Goal: Transaction & Acquisition: Purchase product/service

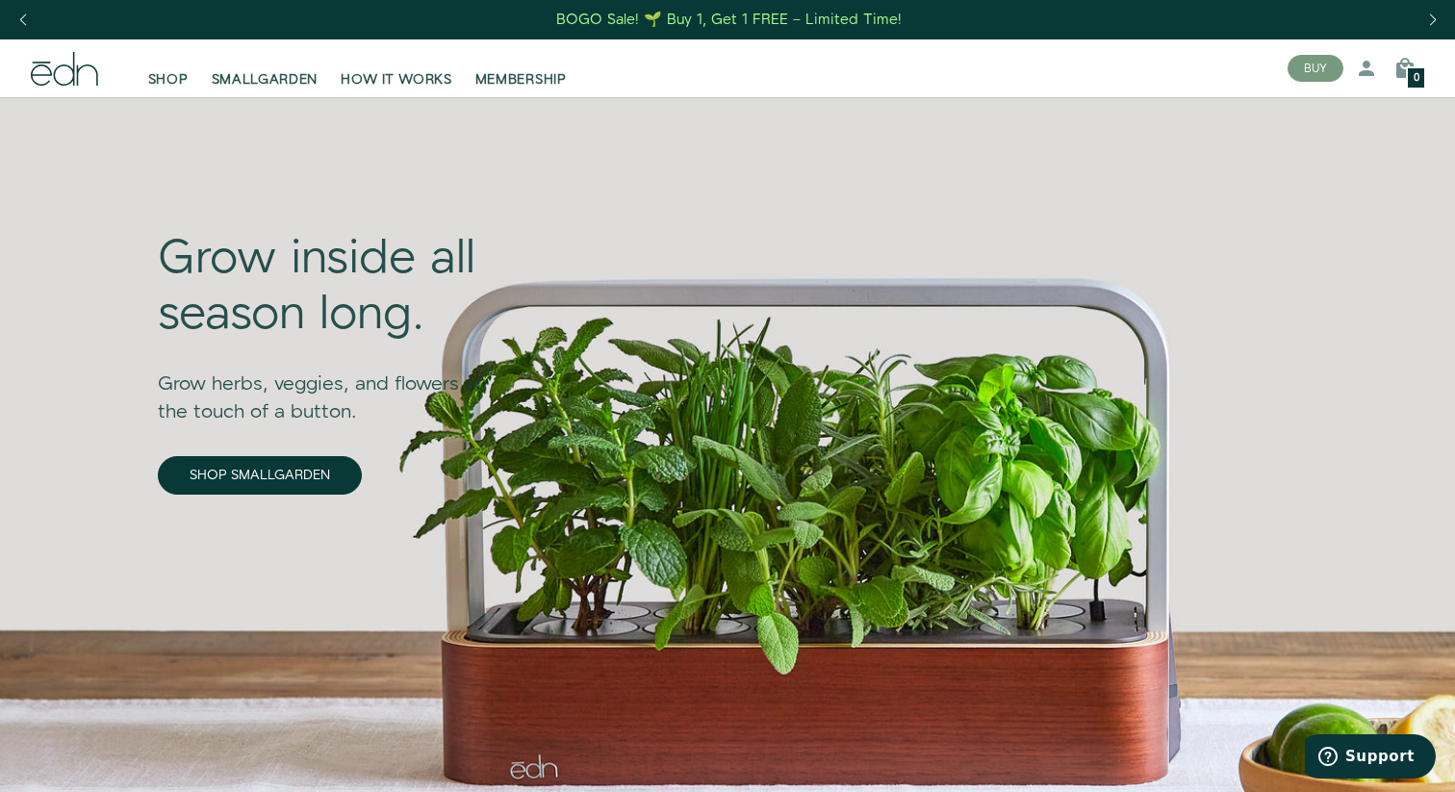
click at [276, 103] on div "Grow inside all season long. Grow herbs, veggies, and flowers at the touch of a…" at bounding box center [334, 427] width 385 height 660
click at [280, 67] on link "SMALLGARDEN" at bounding box center [265, 68] width 130 height 42
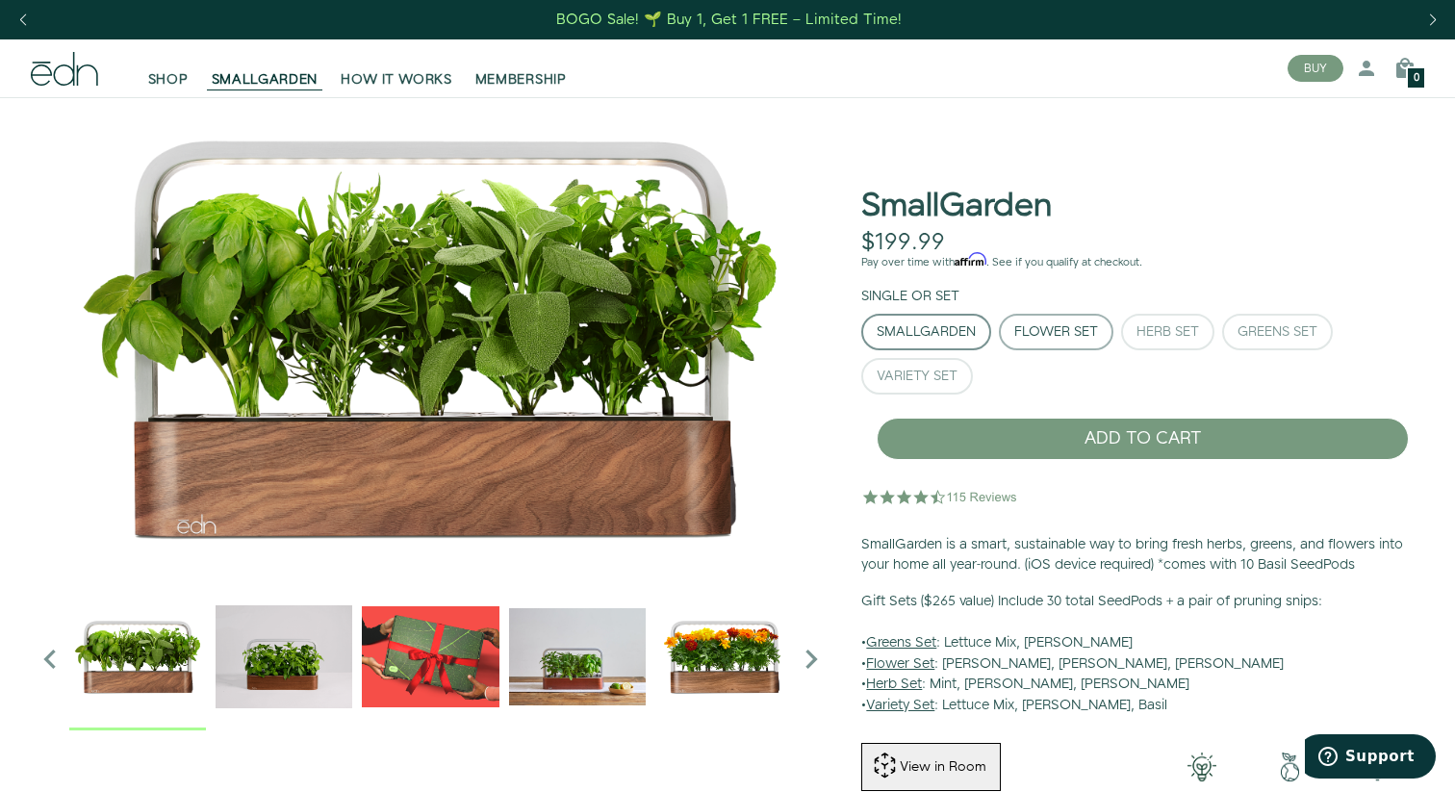
click at [1089, 331] on div "Flower Set" at bounding box center [1056, 331] width 84 height 13
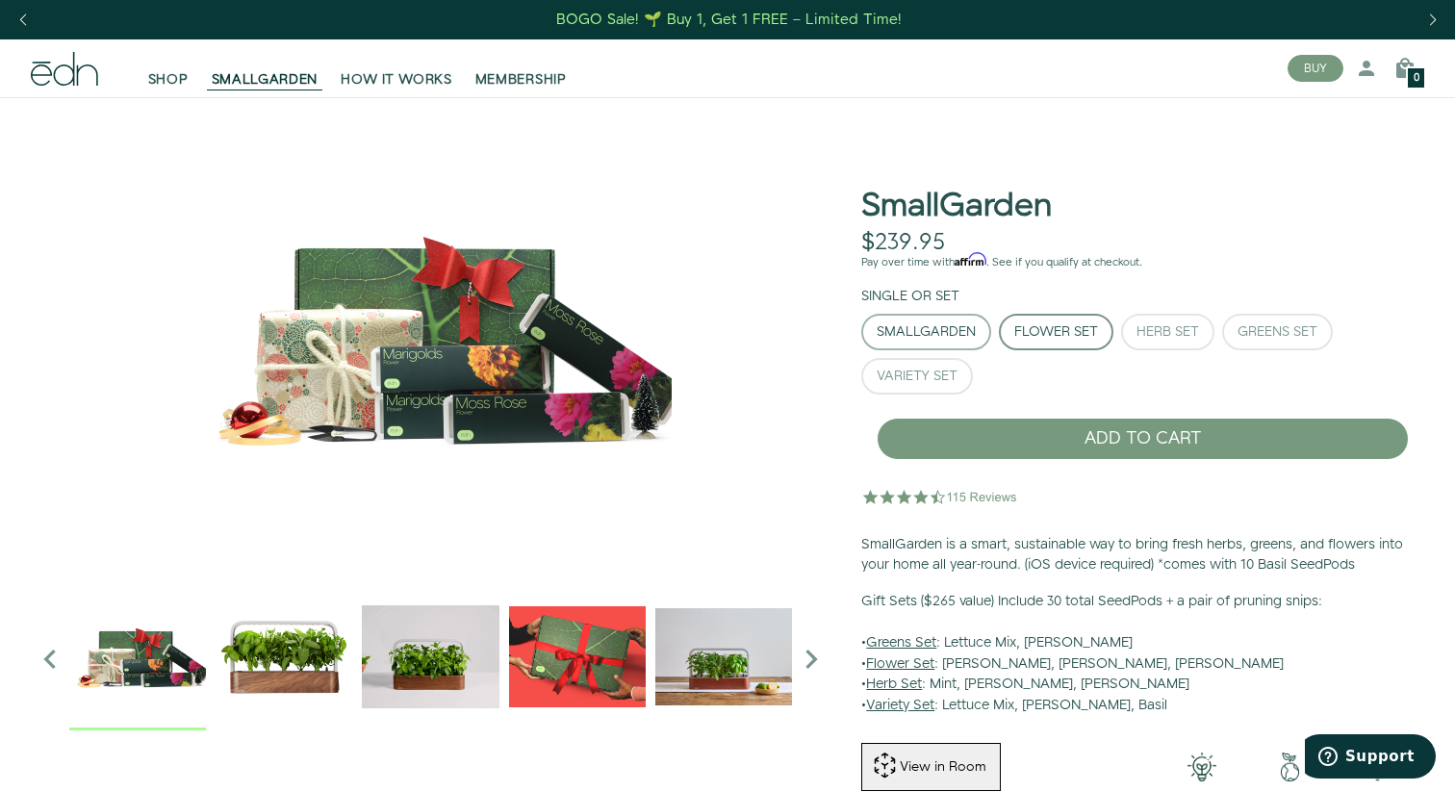
click at [968, 329] on div "SmallGarden" at bounding box center [926, 331] width 99 height 13
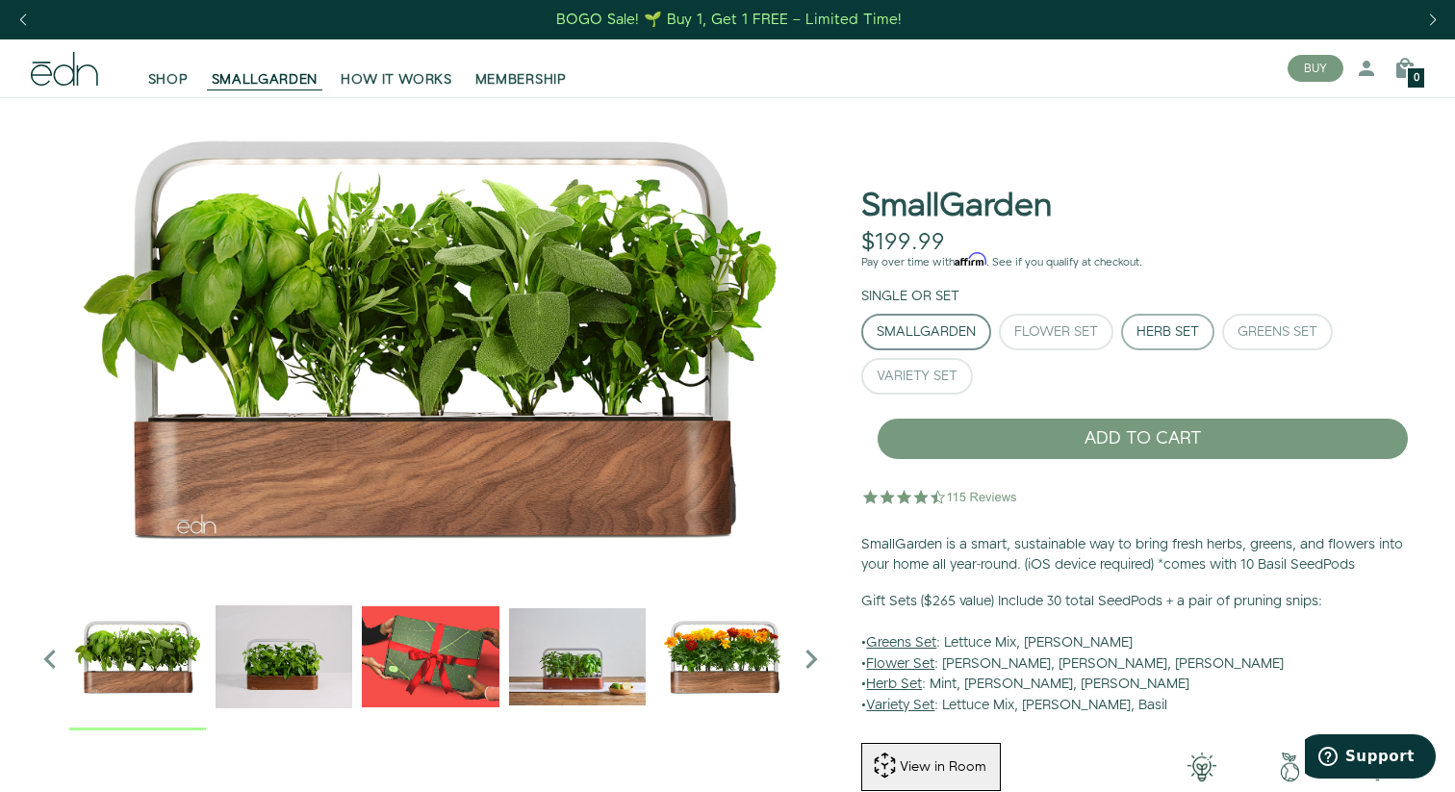
click at [1199, 334] on div "Herb Set" at bounding box center [1168, 331] width 63 height 13
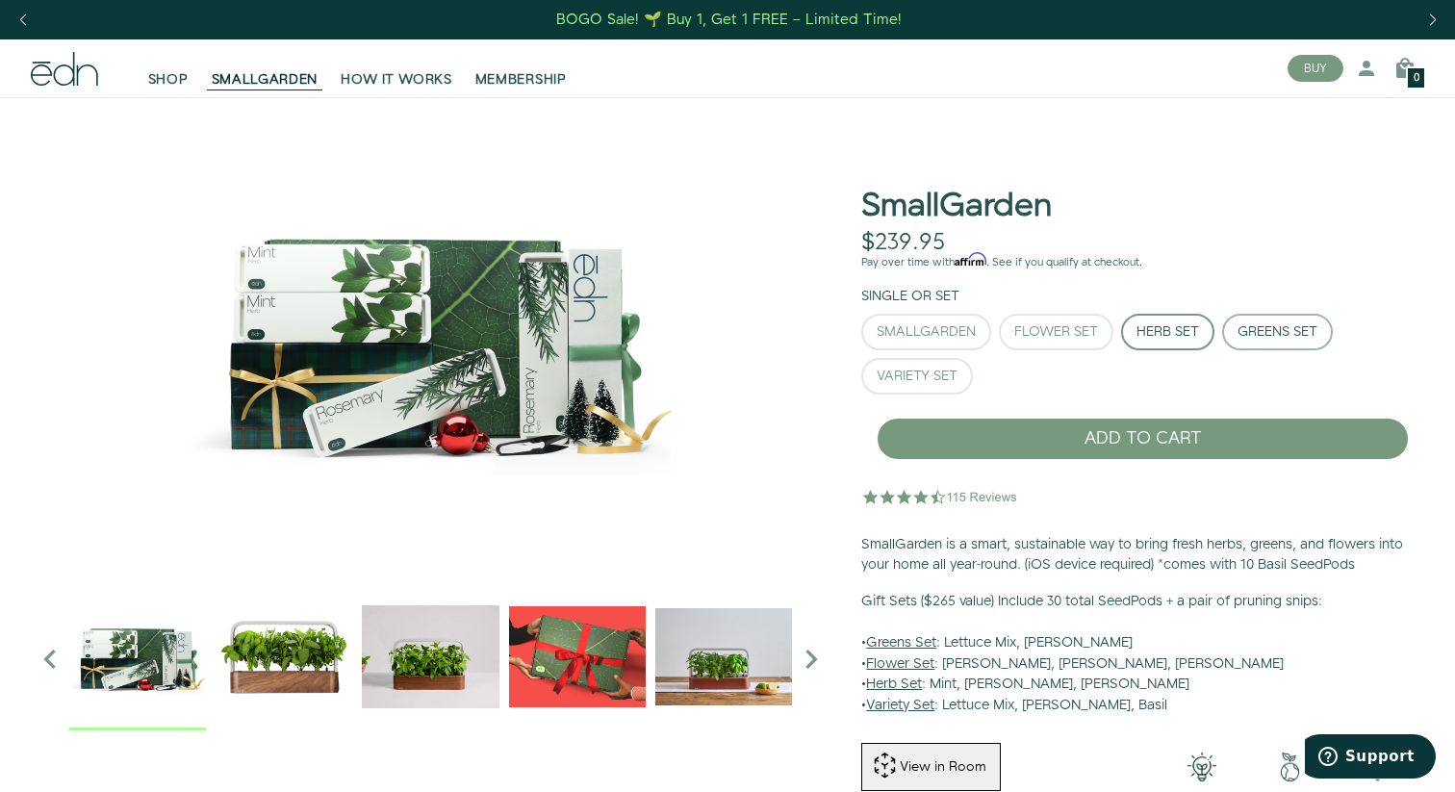
click at [1249, 338] on div "Greens Set" at bounding box center [1278, 331] width 80 height 13
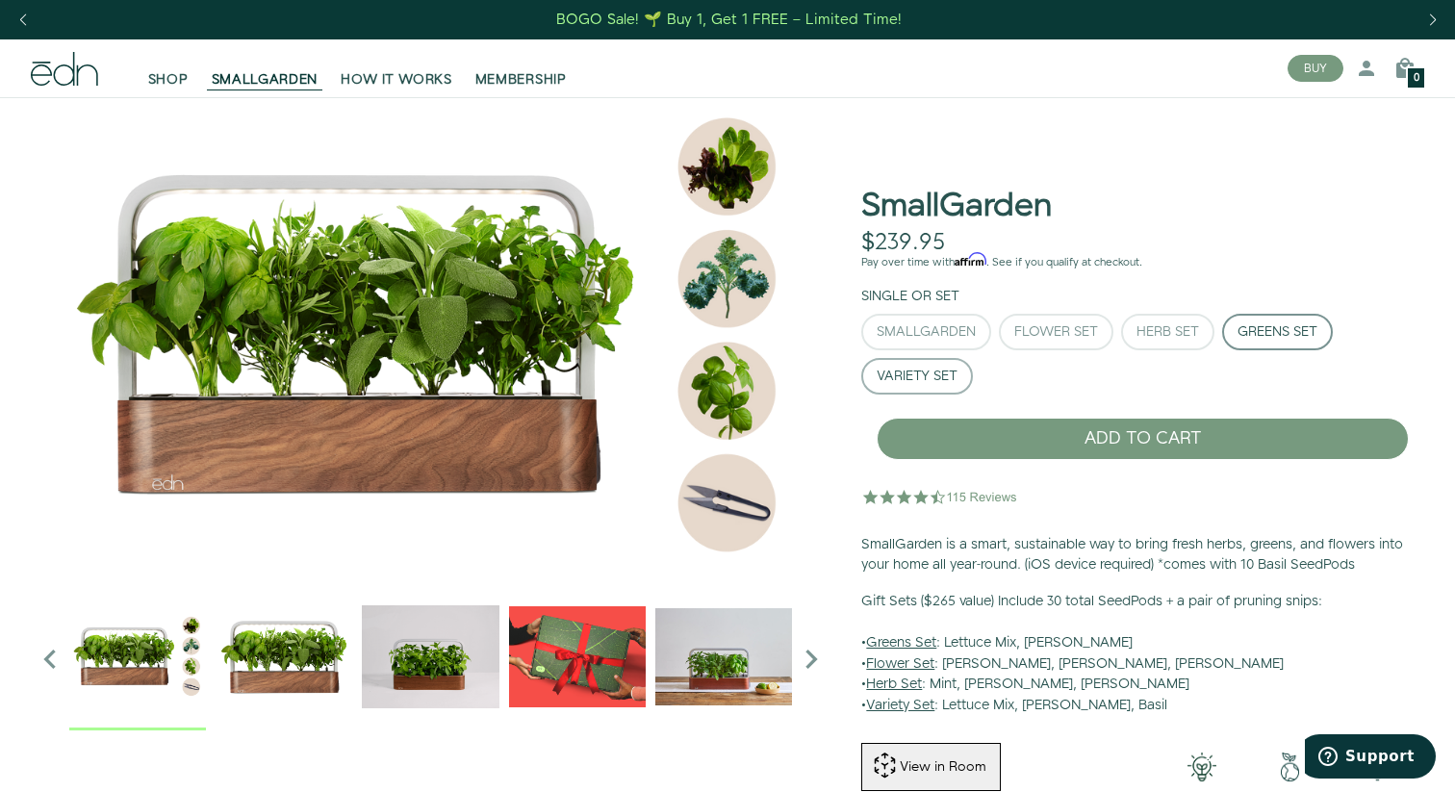
click at [962, 370] on button "Variety Set" at bounding box center [917, 376] width 112 height 37
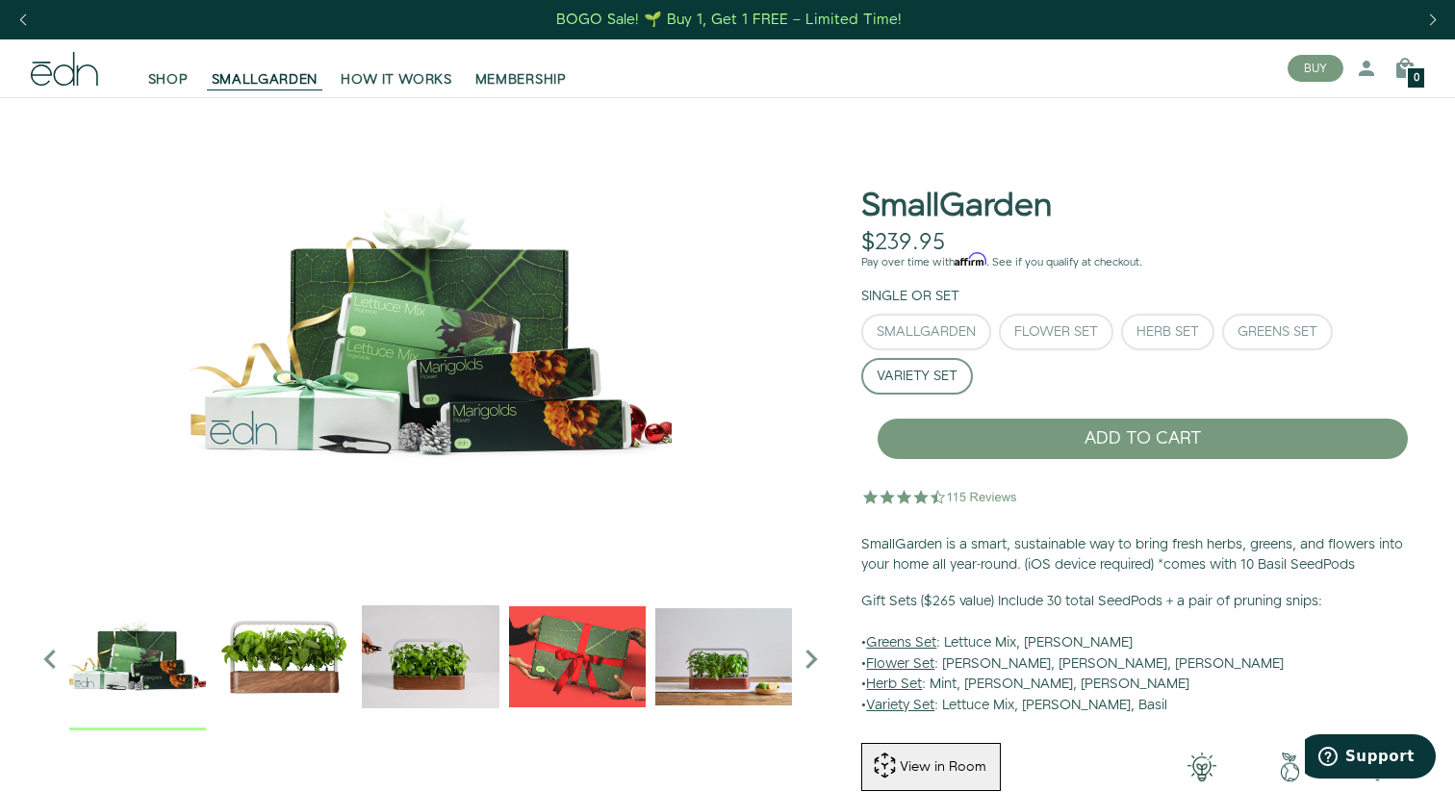
type button "Variety Set"
